Goal: Task Accomplishment & Management: Use online tool/utility

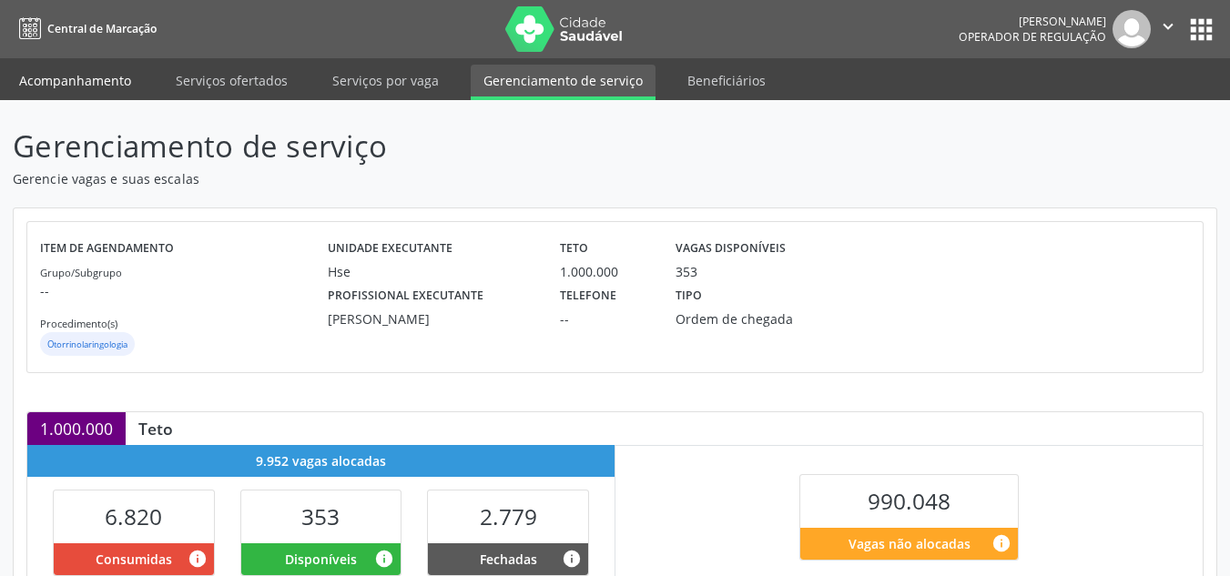
click at [73, 92] on link "Acompanhamento" at bounding box center [74, 81] width 137 height 32
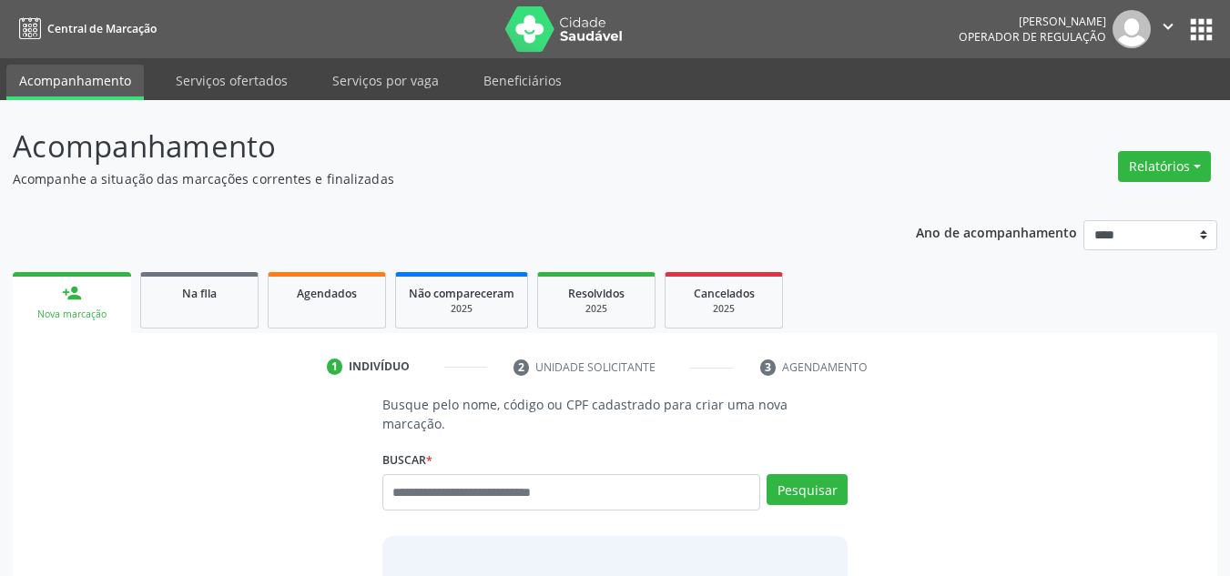
drag, startPoint x: 513, startPoint y: 415, endPoint x: 499, endPoint y: 450, distance: 37.5
click at [512, 413] on div "Busque pelo nome, código ou CPF cadastrado para criar uma nova marcação. Buscar…" at bounding box center [616, 538] width 492 height 287
click at [503, 481] on input "text" at bounding box center [571, 492] width 379 height 36
click at [503, 479] on input "text" at bounding box center [571, 492] width 379 height 36
click at [498, 474] on input "text" at bounding box center [571, 492] width 379 height 36
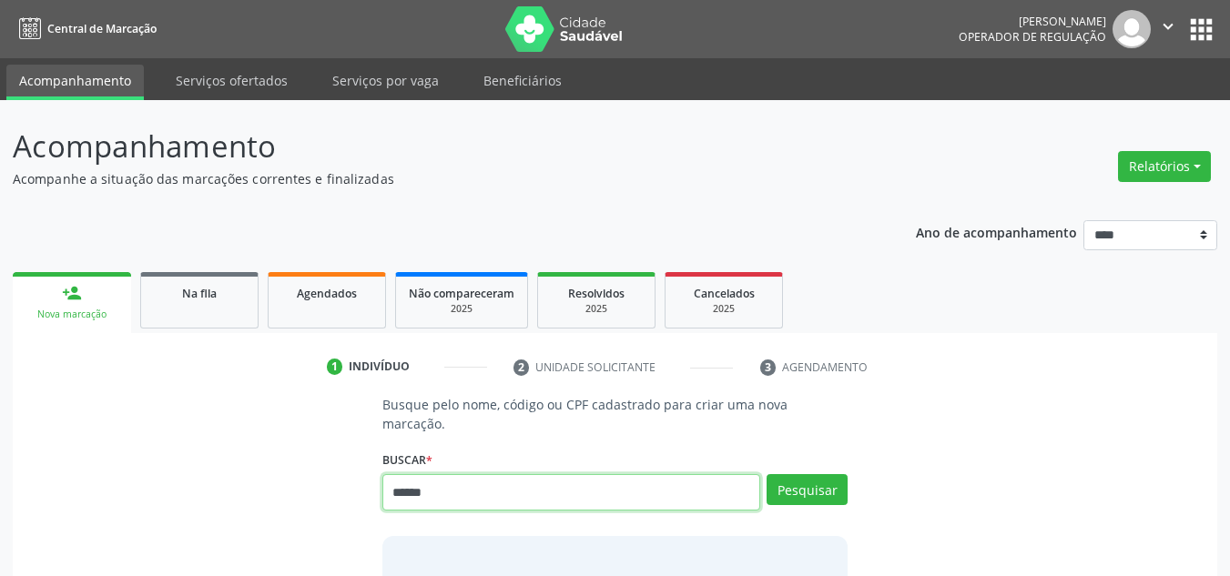
type input "******"
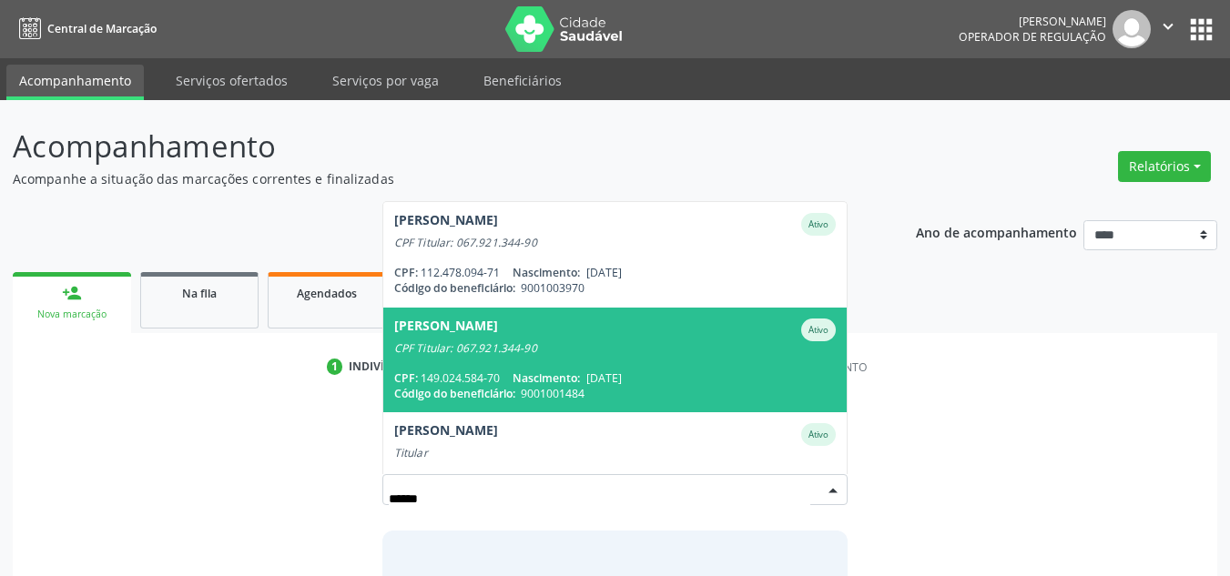
click at [534, 371] on span "Nascimento:" at bounding box center [546, 378] width 67 height 15
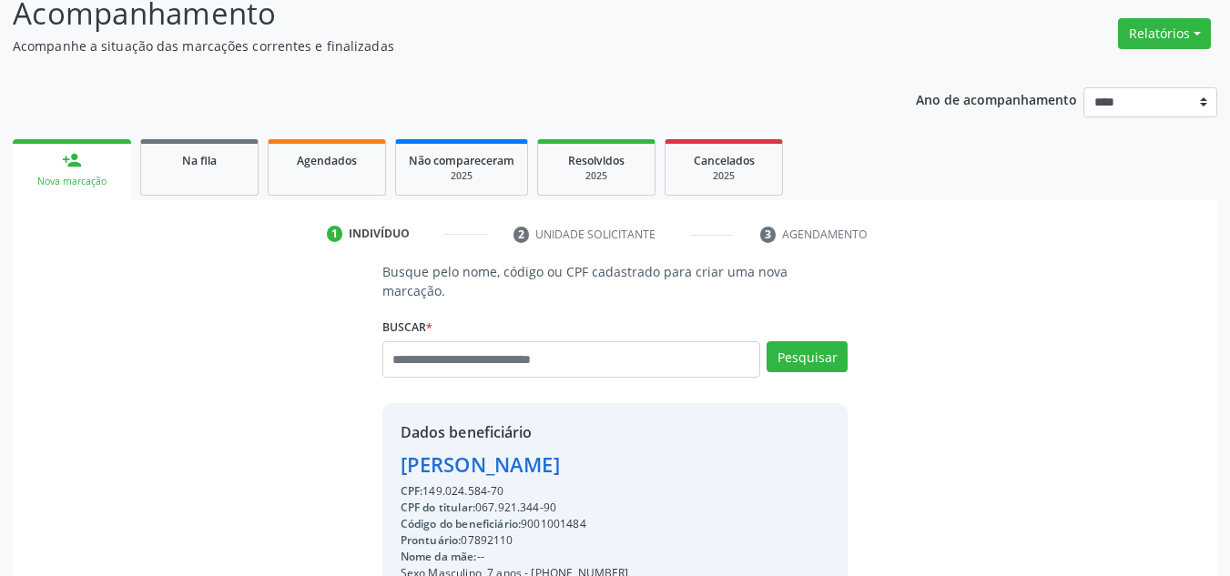
scroll to position [273, 0]
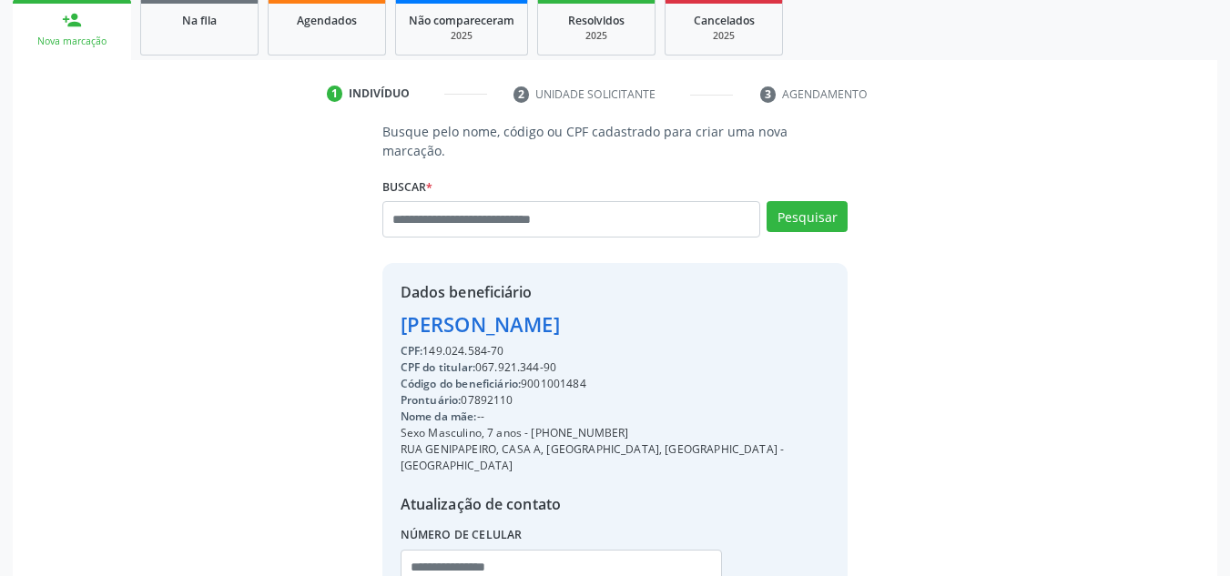
click at [509, 360] on div "CPF do titular: 067.921.344-90" at bounding box center [616, 368] width 430 height 16
drag, startPoint x: 595, startPoint y: 360, endPoint x: 529, endPoint y: 368, distance: 67.0
click at [529, 376] on div "Código do beneficiário: 9001001484" at bounding box center [616, 384] width 430 height 16
copy div "9001001484"
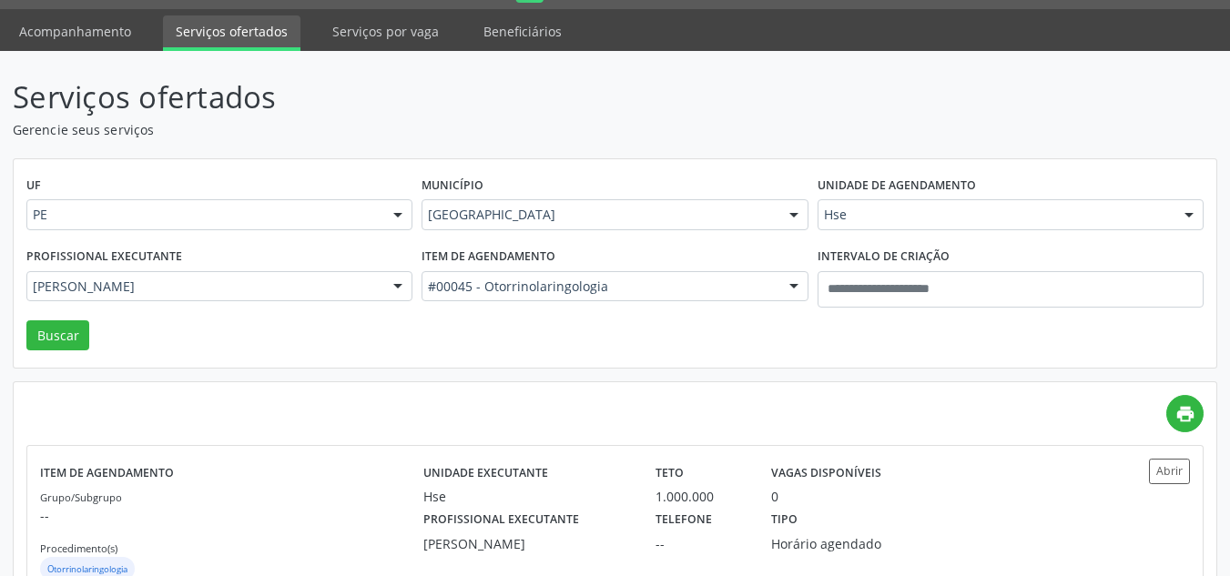
scroll to position [2, 0]
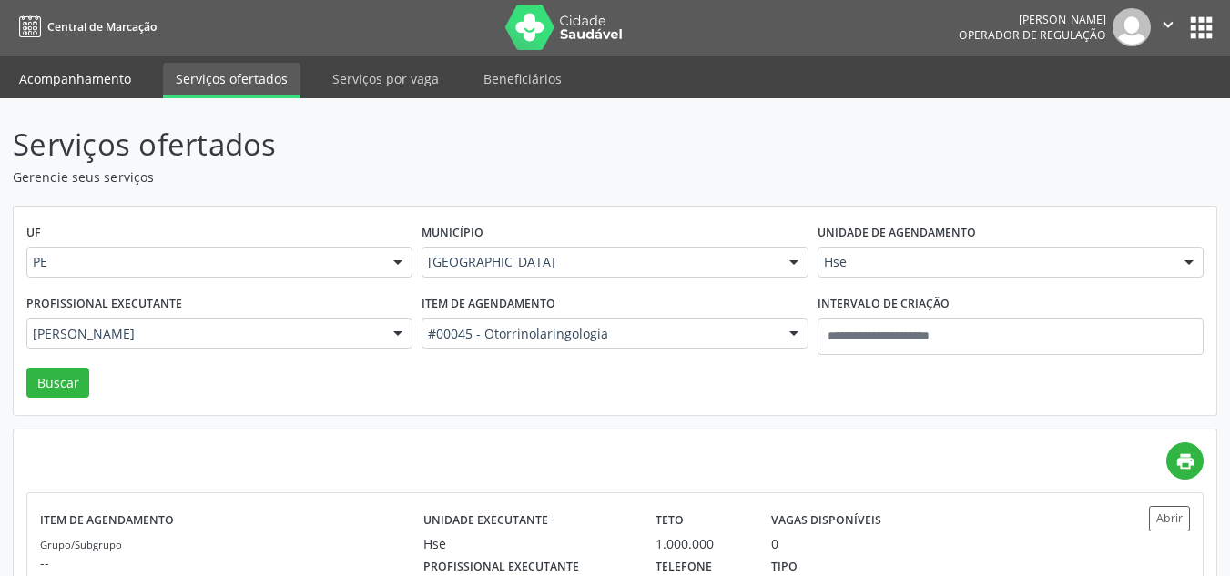
click at [96, 86] on link "Acompanhamento" at bounding box center [74, 79] width 137 height 32
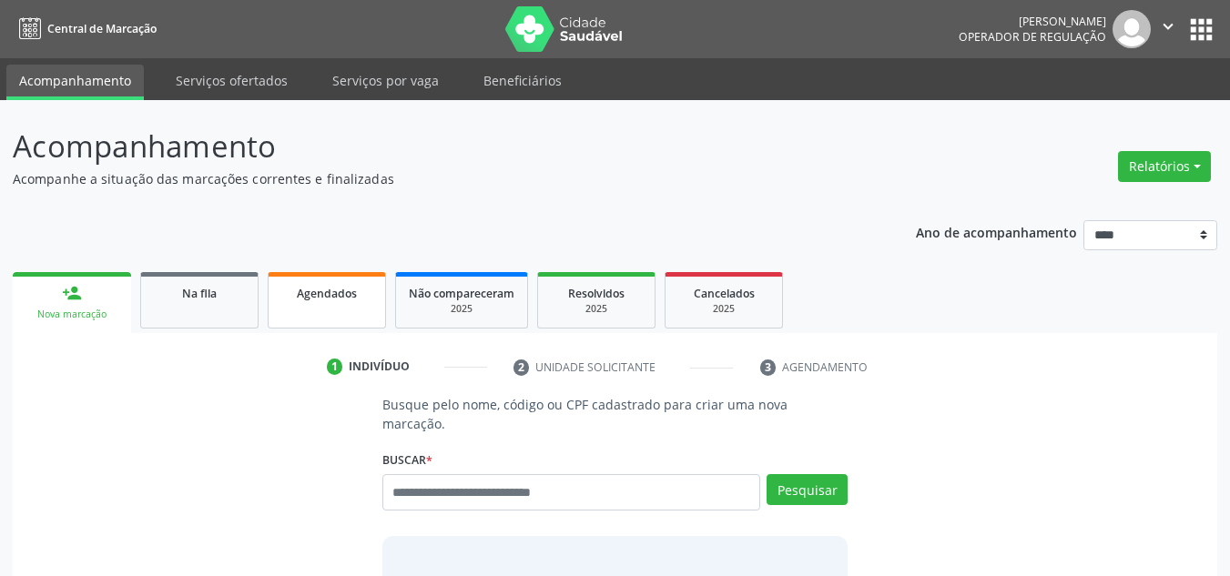
click at [347, 291] on span "Agendados" at bounding box center [327, 293] width 60 height 15
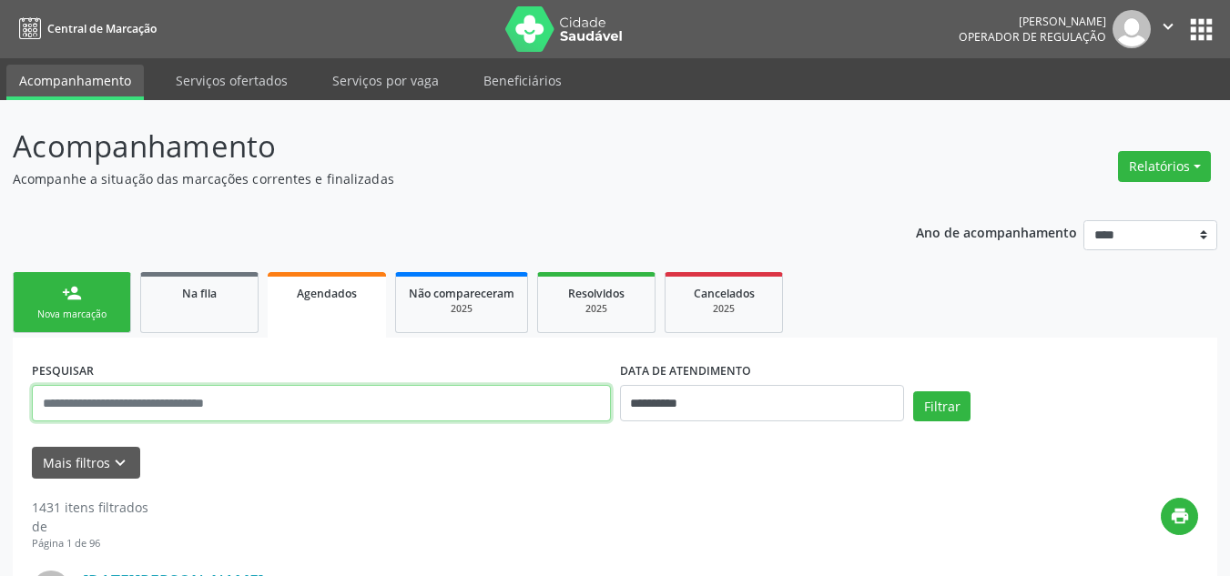
drag, startPoint x: 197, startPoint y: 381, endPoint x: 183, endPoint y: 395, distance: 20.0
paste input "**********"
type input "**********"
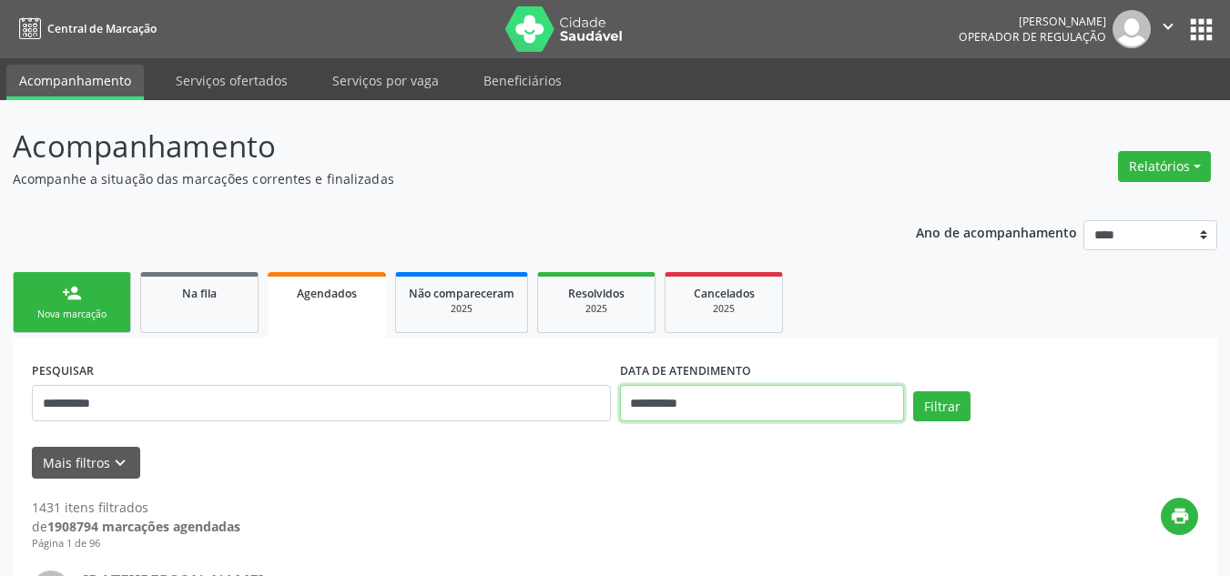
click at [717, 411] on input "**********" at bounding box center [762, 403] width 285 height 36
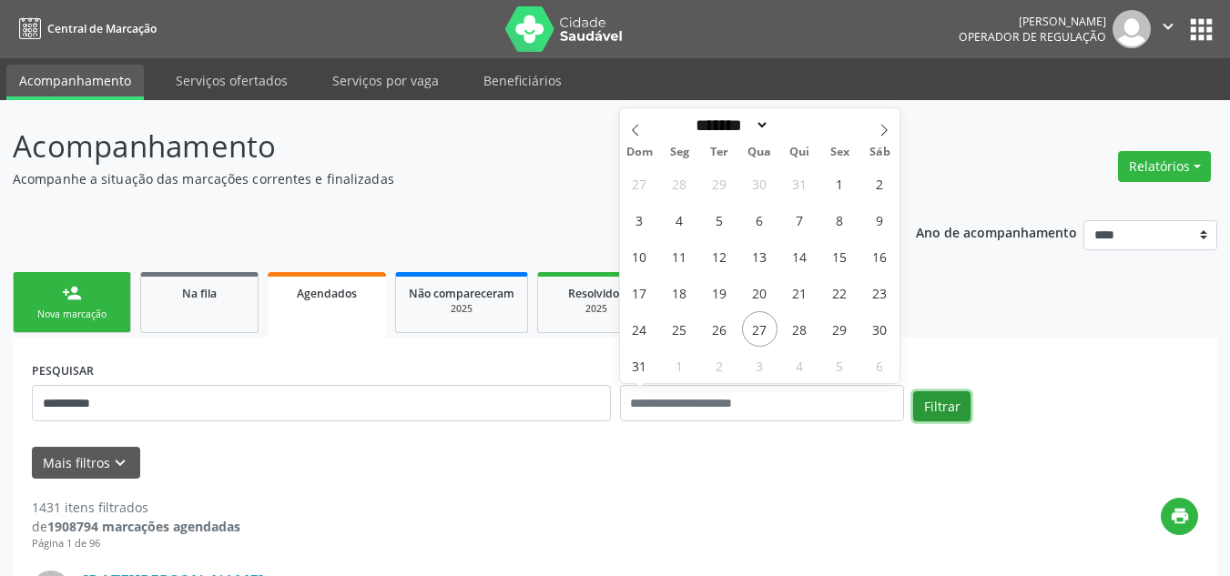
click at [939, 403] on button "Filtrar" at bounding box center [941, 406] width 57 height 31
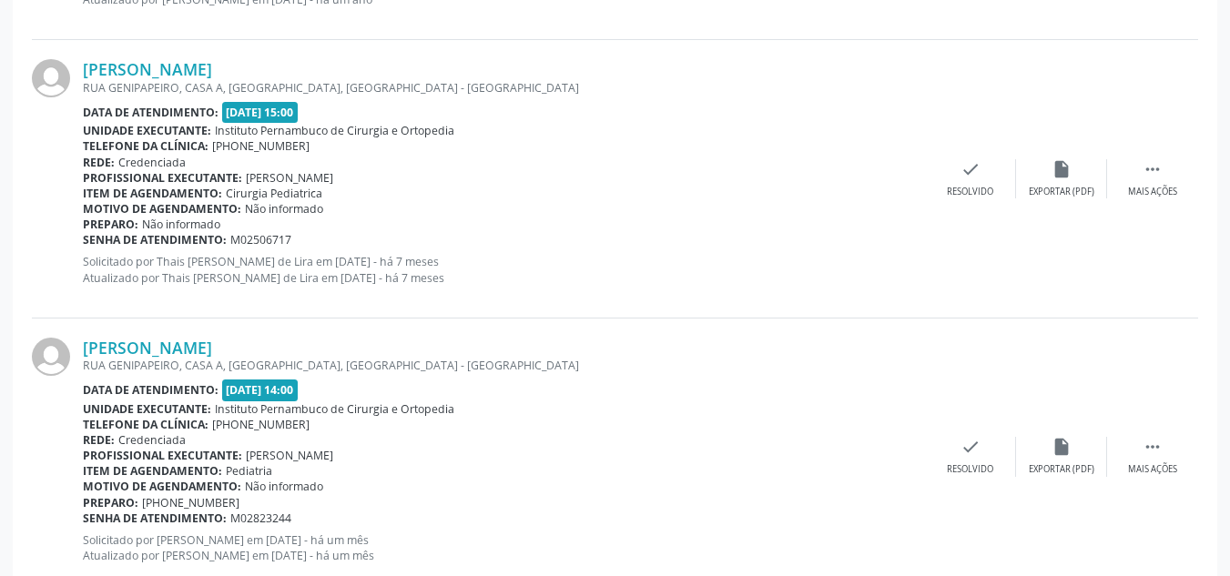
scroll to position [1396, 0]
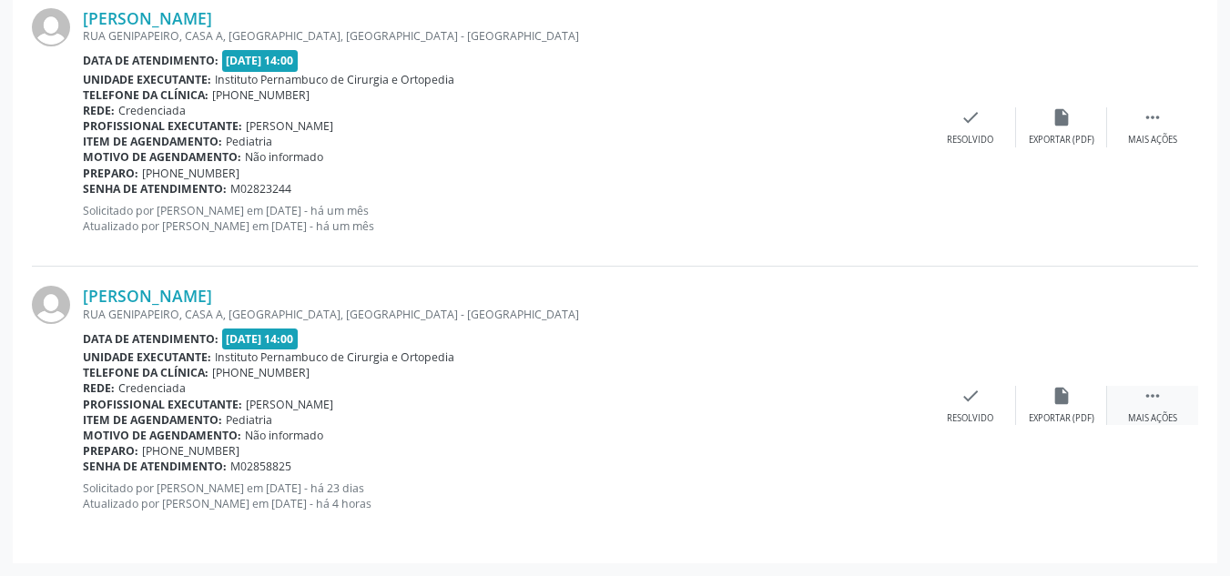
click at [1141, 391] on div " Mais ações" at bounding box center [1152, 405] width 91 height 39
click at [874, 403] on icon "cancel" at bounding box center [879, 396] width 20 height 20
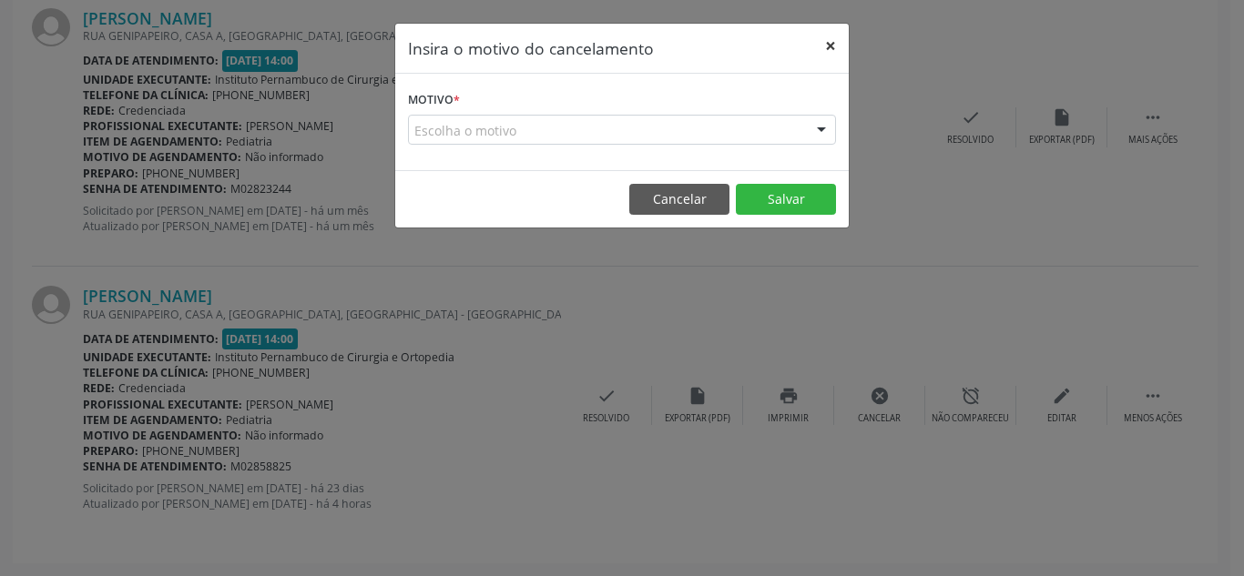
click at [837, 41] on button "×" at bounding box center [830, 46] width 36 height 45
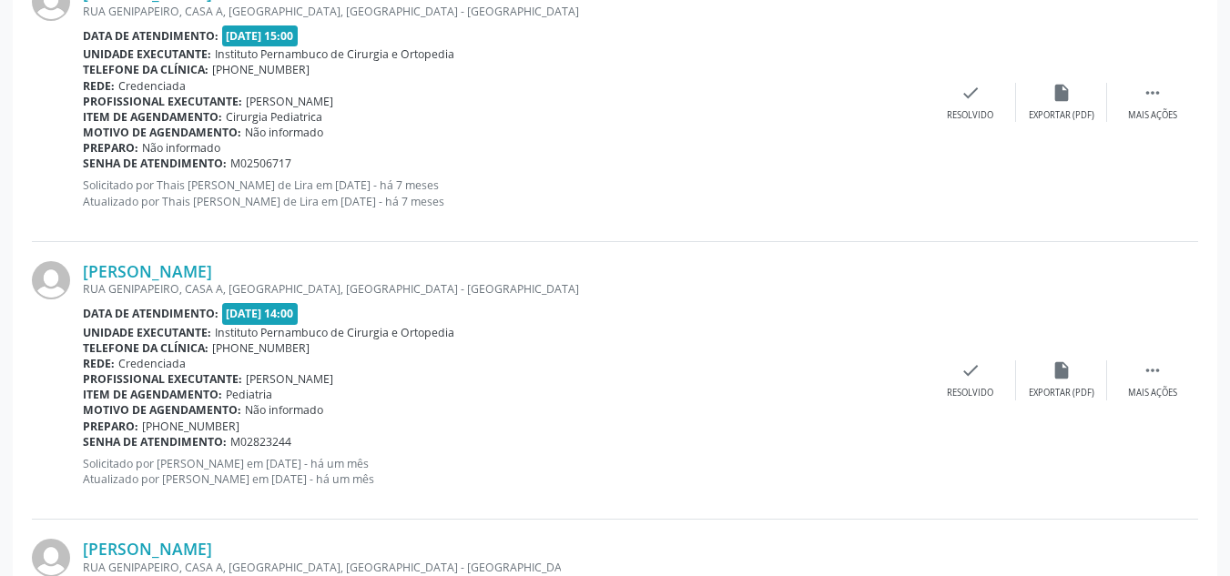
scroll to position [1123, 0]
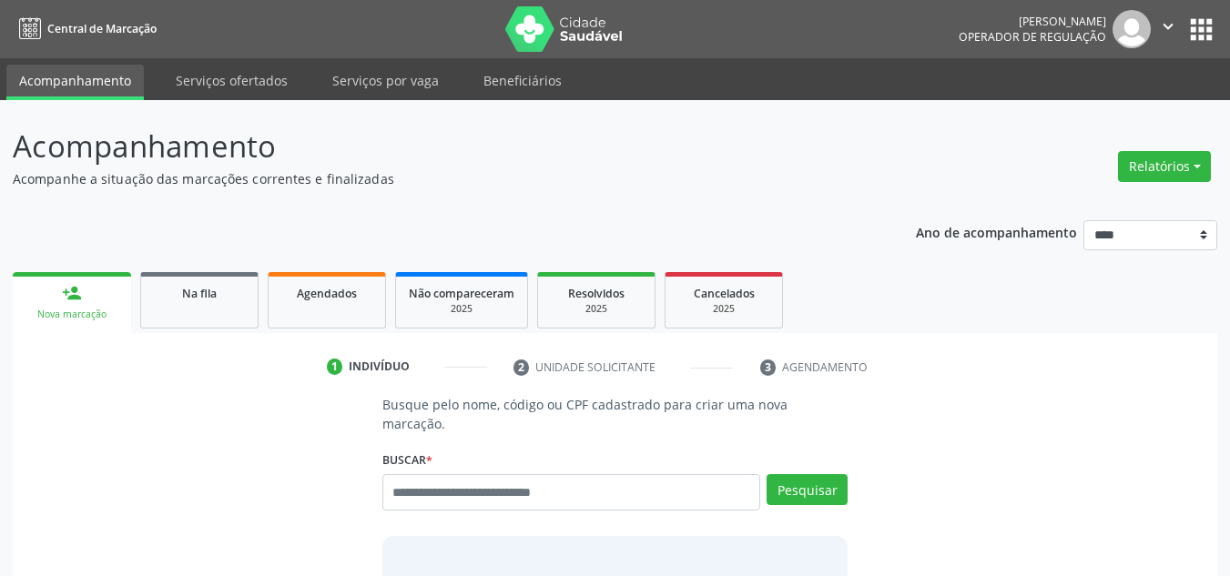
scroll to position [31, 0]
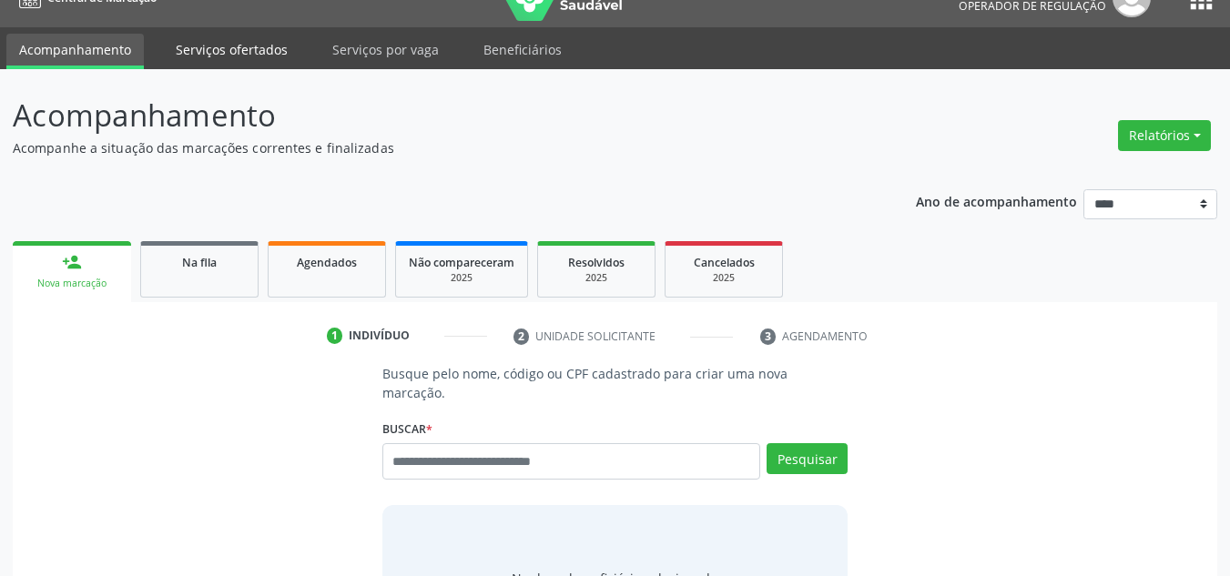
click at [248, 47] on link "Serviços ofertados" at bounding box center [231, 50] width 137 height 32
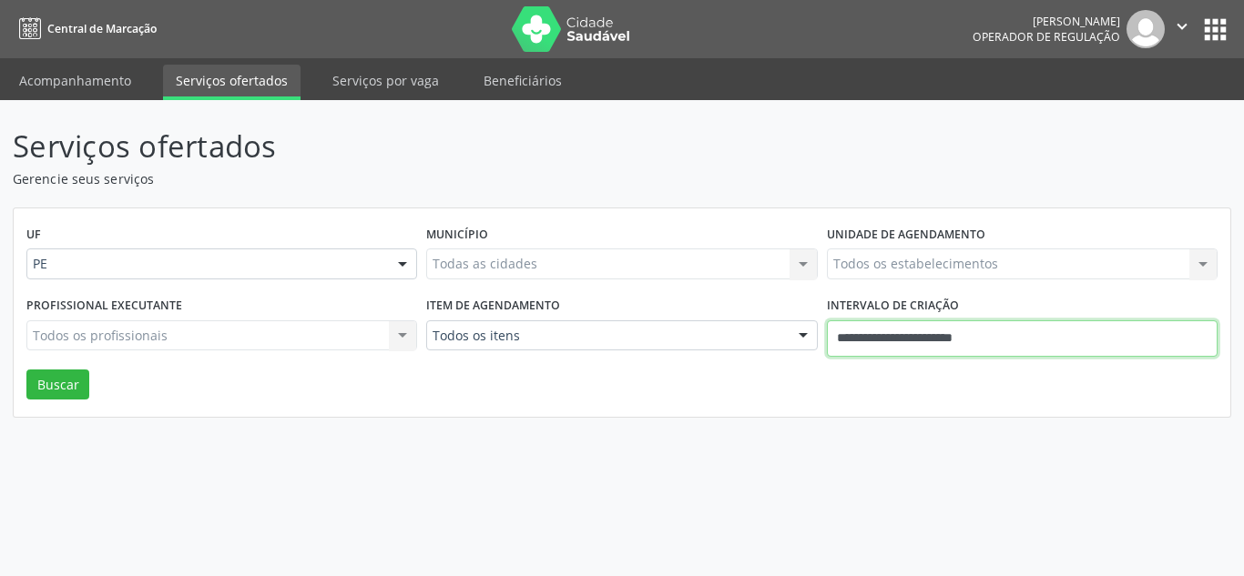
click at [1057, 356] on input "**********" at bounding box center [1022, 338] width 391 height 36
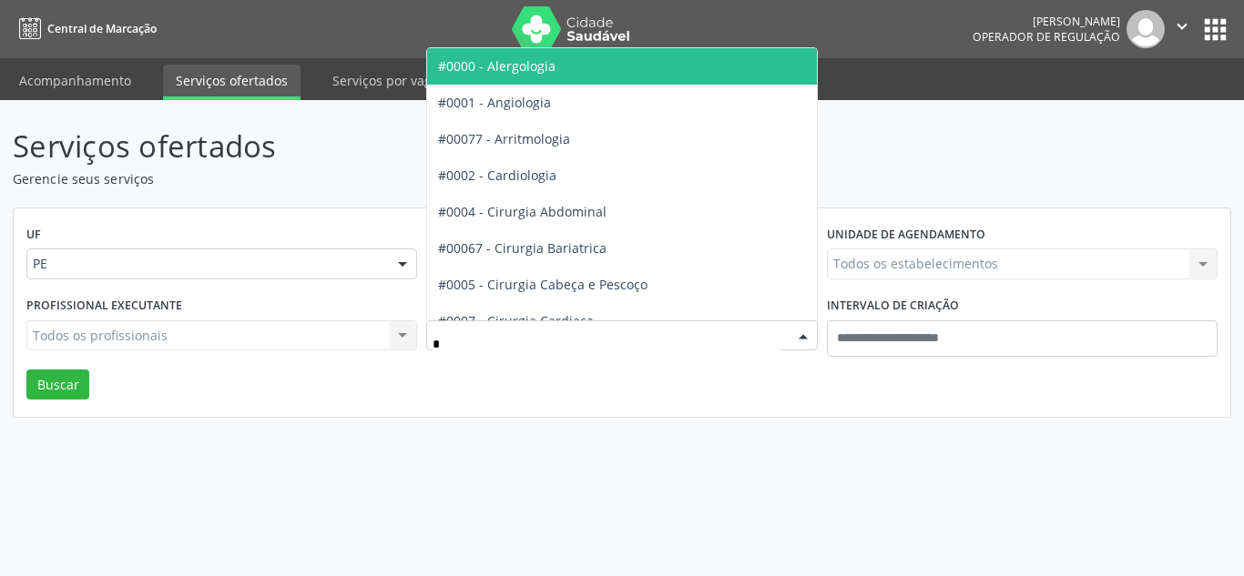
type input "**"
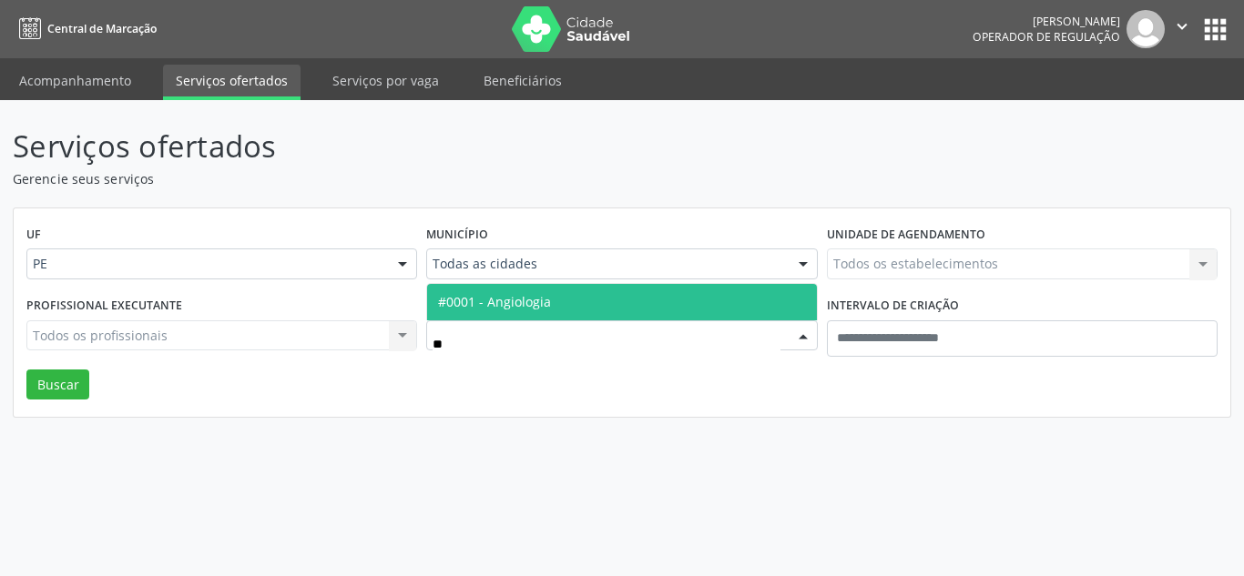
click at [492, 299] on span "#0001 - Angiologia" at bounding box center [494, 301] width 113 height 17
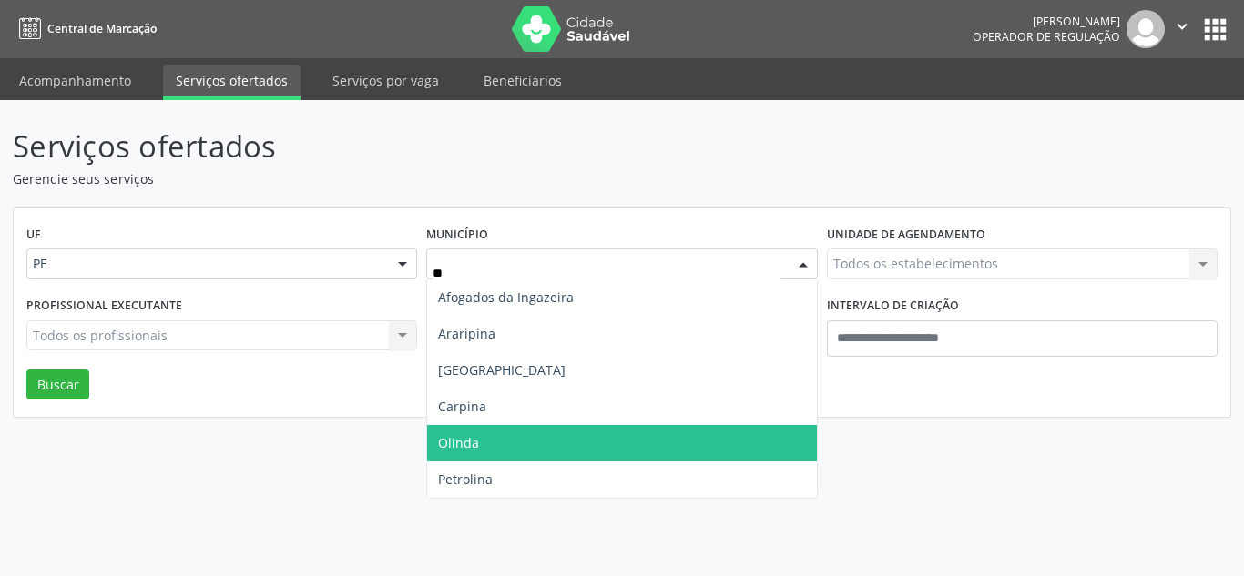
type input "*"
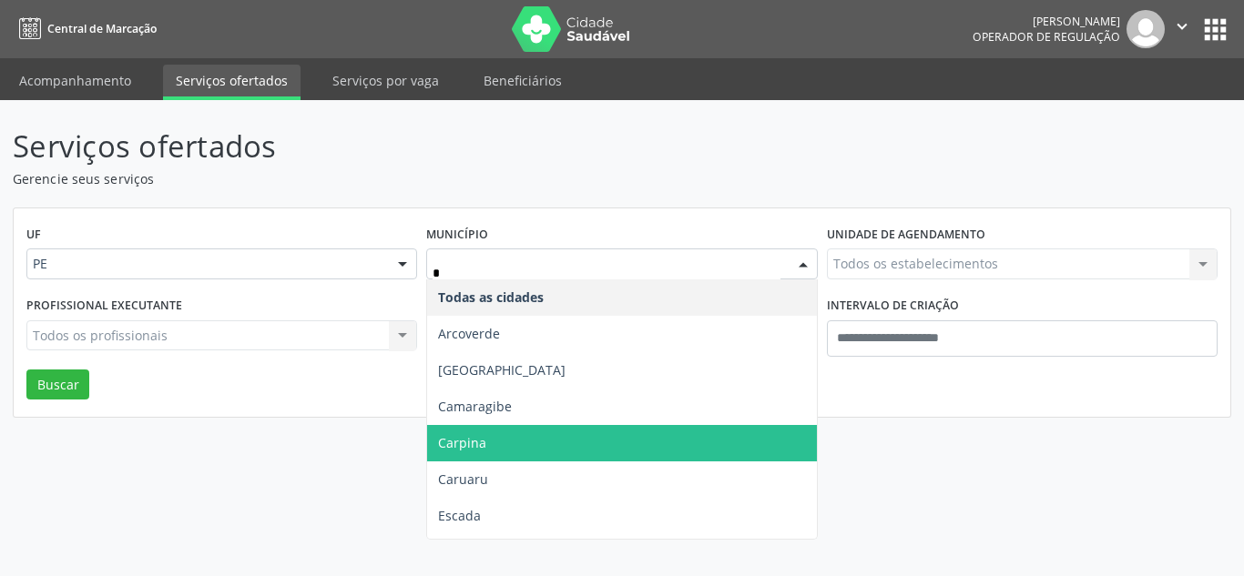
type input "**"
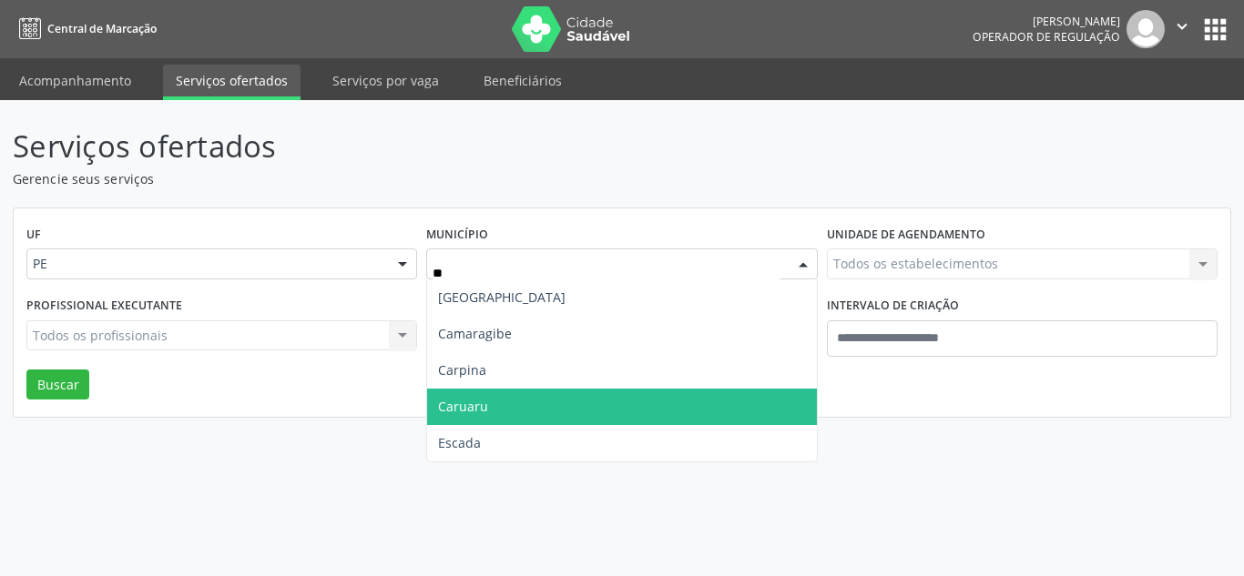
click at [500, 391] on span "Caruaru" at bounding box center [621, 407] width 389 height 36
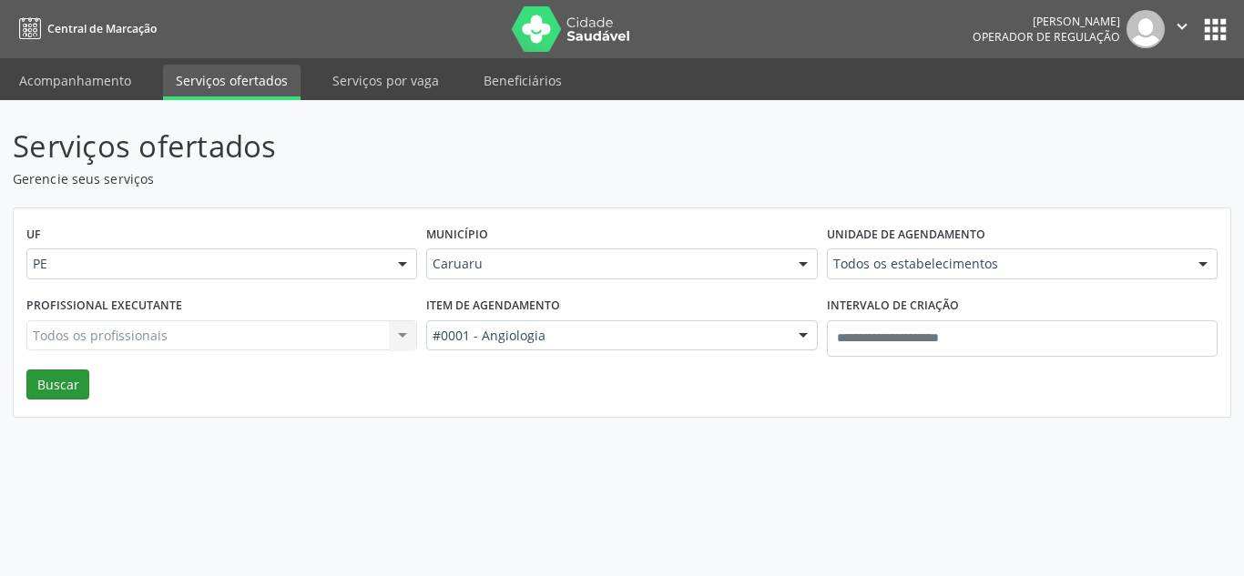
drag, startPoint x: 99, startPoint y: 378, endPoint x: 78, endPoint y: 378, distance: 20.9
click at [98, 378] on div "UF PE PE Nenhum resultado encontrado para: " " Não há nenhuma opção para ser ex…" at bounding box center [622, 312] width 1216 height 209
click at [69, 378] on button "Buscar" at bounding box center [57, 385] width 63 height 31
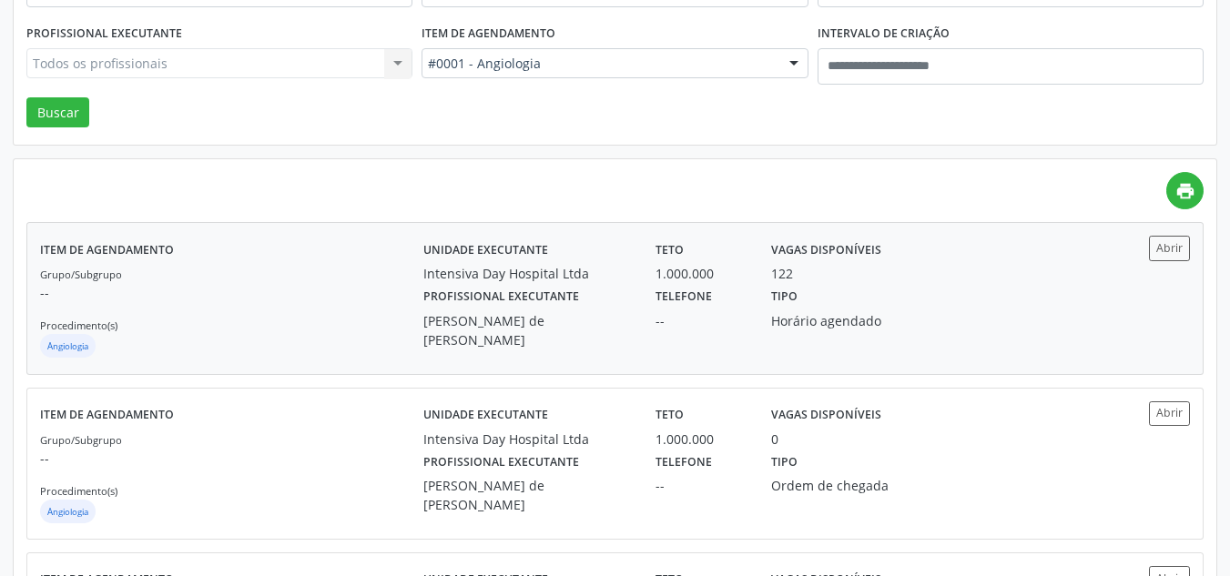
scroll to position [273, 0]
click at [748, 297] on div "Telefone --" at bounding box center [701, 315] width 116 height 66
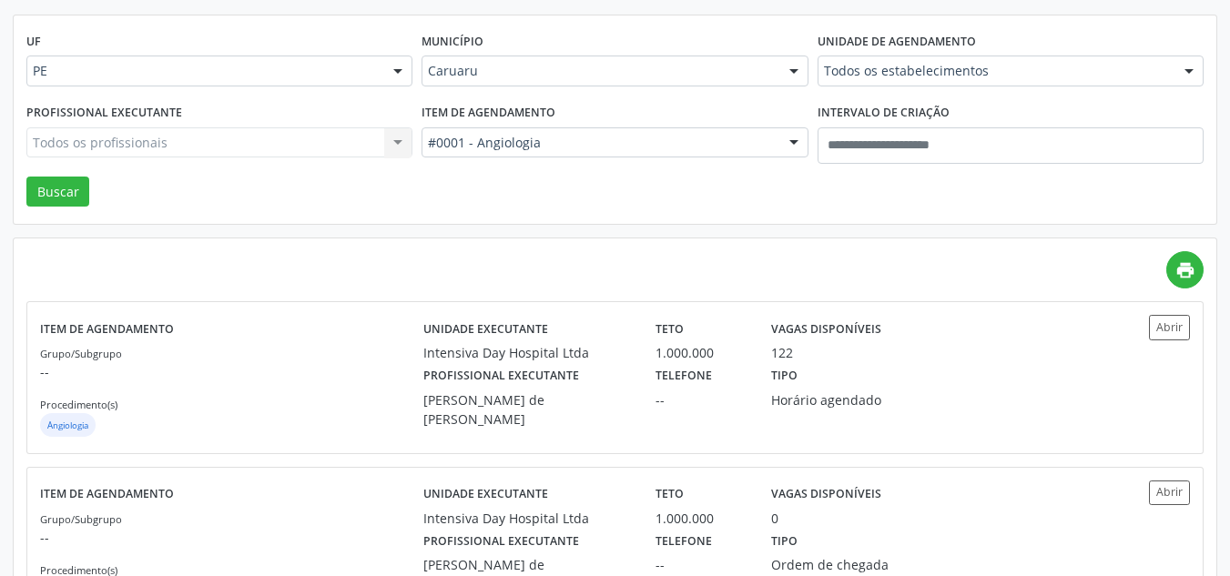
scroll to position [371, 0]
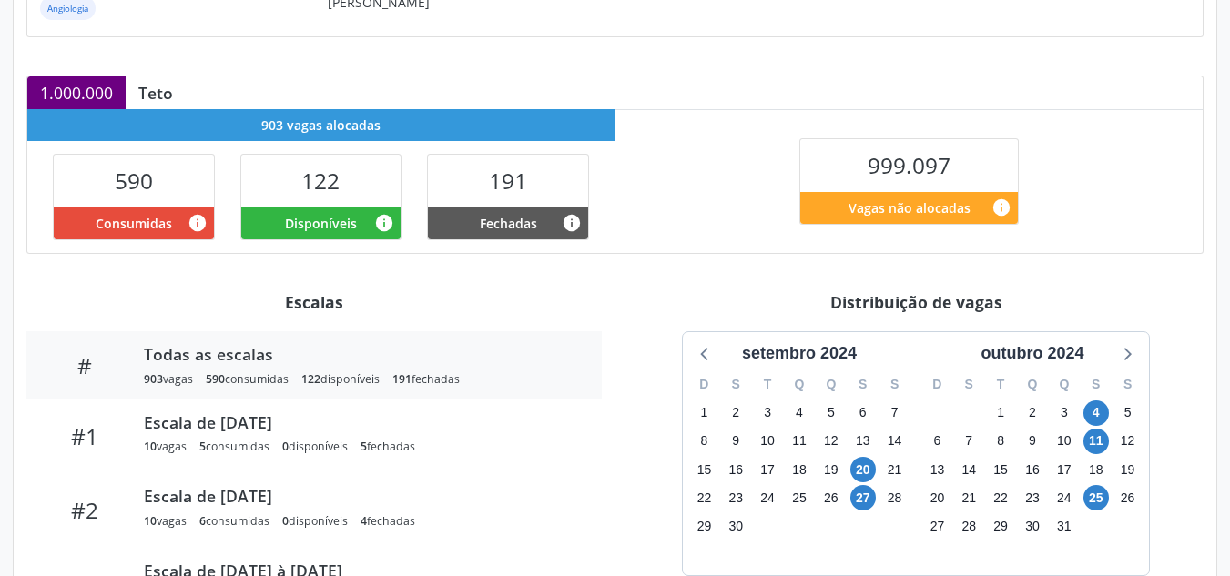
scroll to position [364, 0]
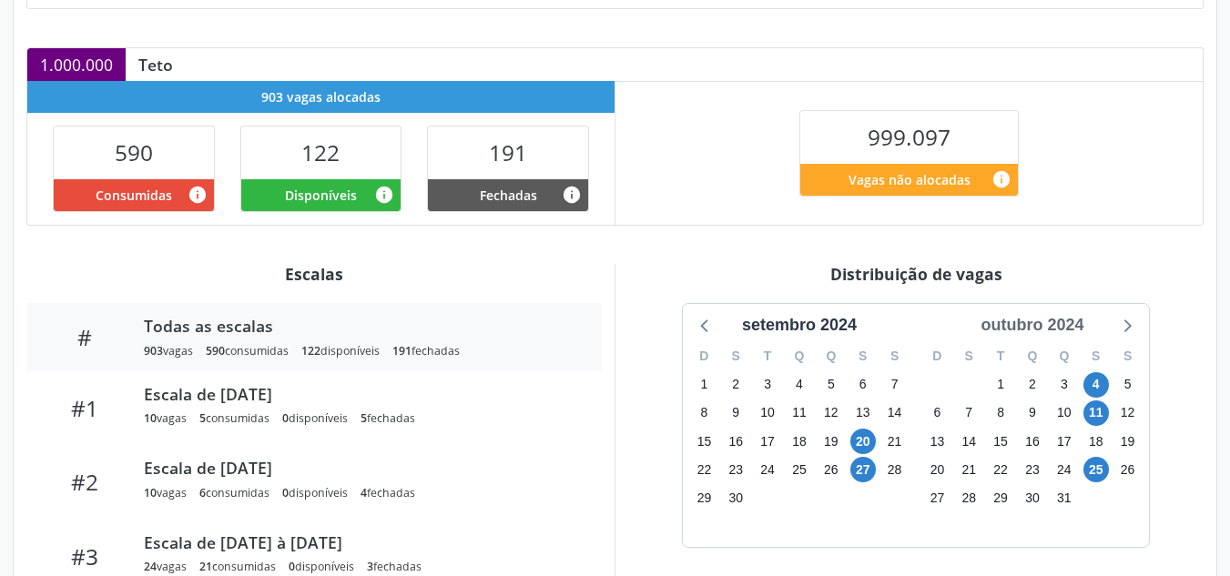
drag, startPoint x: 1041, startPoint y: 326, endPoint x: 1084, endPoint y: 347, distance: 48.5
click at [1041, 325] on div "outubro 2024" at bounding box center [1031, 325] width 117 height 25
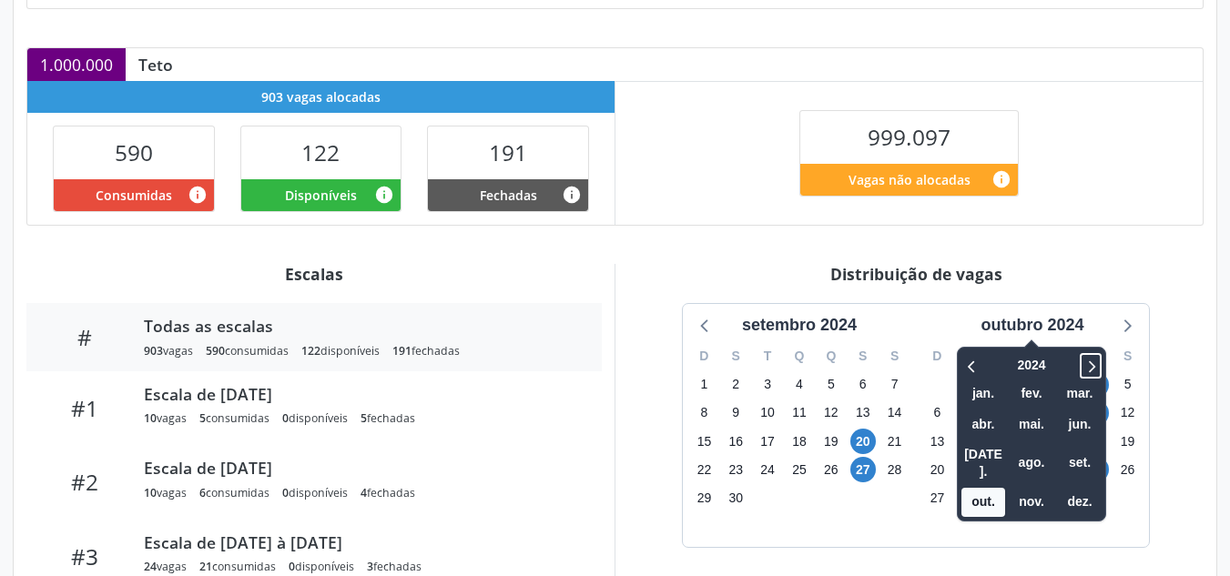
drag, startPoint x: 1098, startPoint y: 365, endPoint x: 1063, endPoint y: 379, distance: 37.2
click at [1097, 364] on icon at bounding box center [1090, 366] width 18 height 22
click at [1040, 449] on span "ago." at bounding box center [1032, 463] width 44 height 28
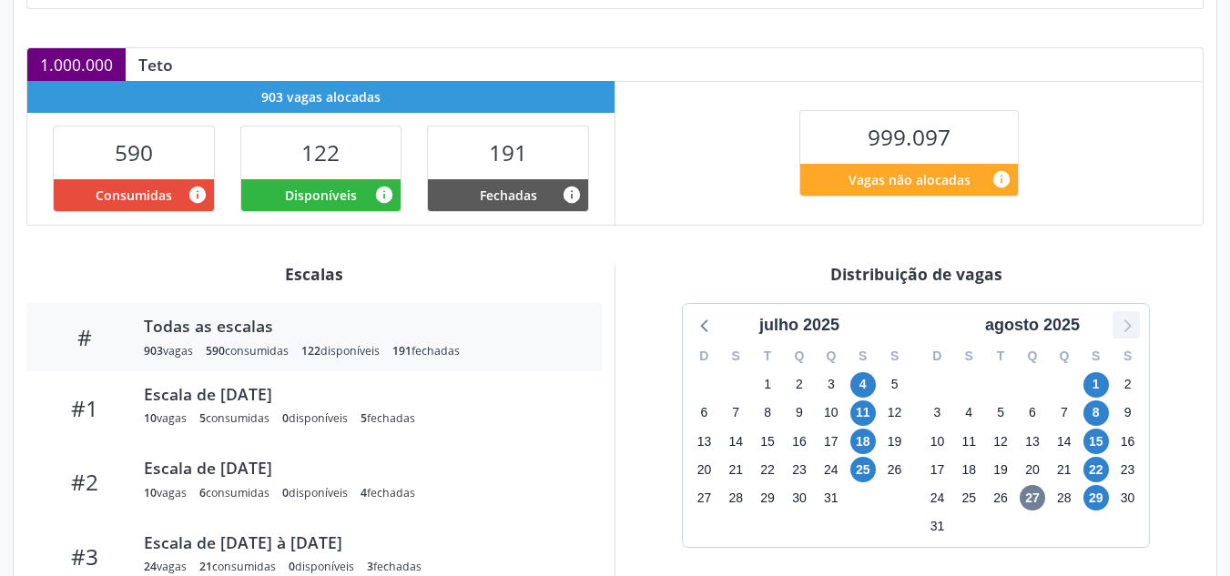
click at [1119, 327] on icon at bounding box center [1126, 325] width 24 height 24
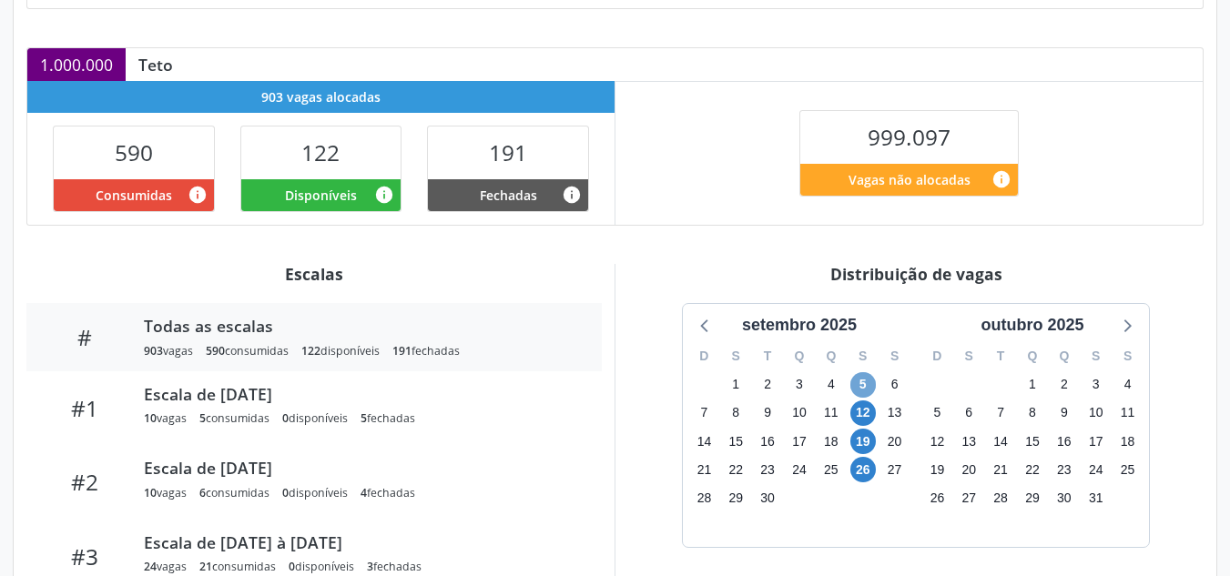
click at [859, 386] on span "5" at bounding box center [862, 384] width 25 height 25
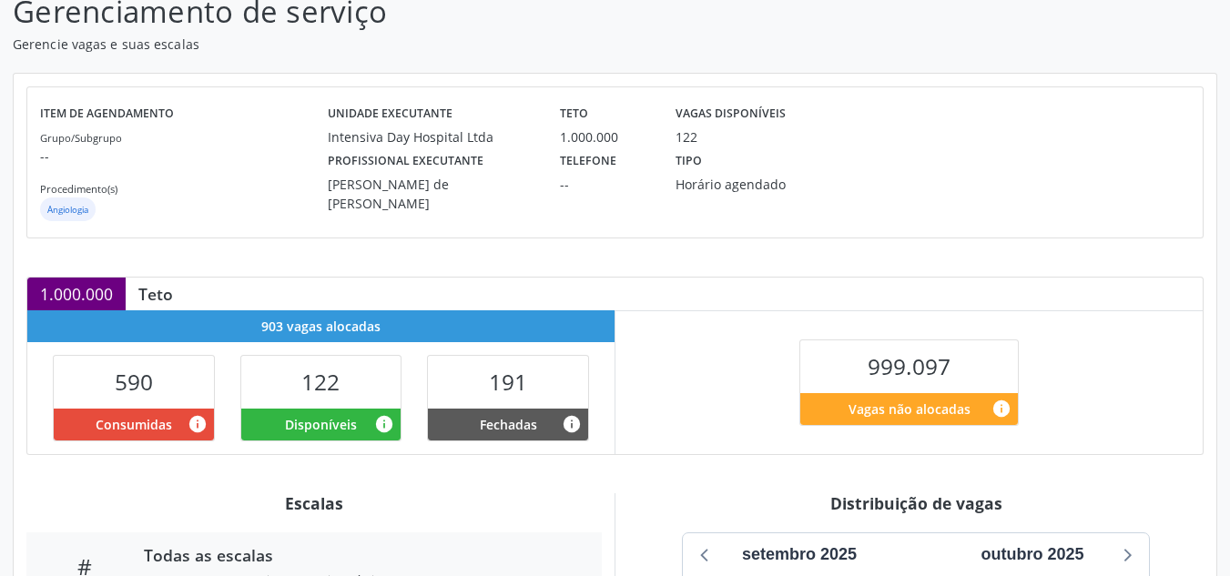
scroll to position [0, 0]
